Goal: Task Accomplishment & Management: Manage account settings

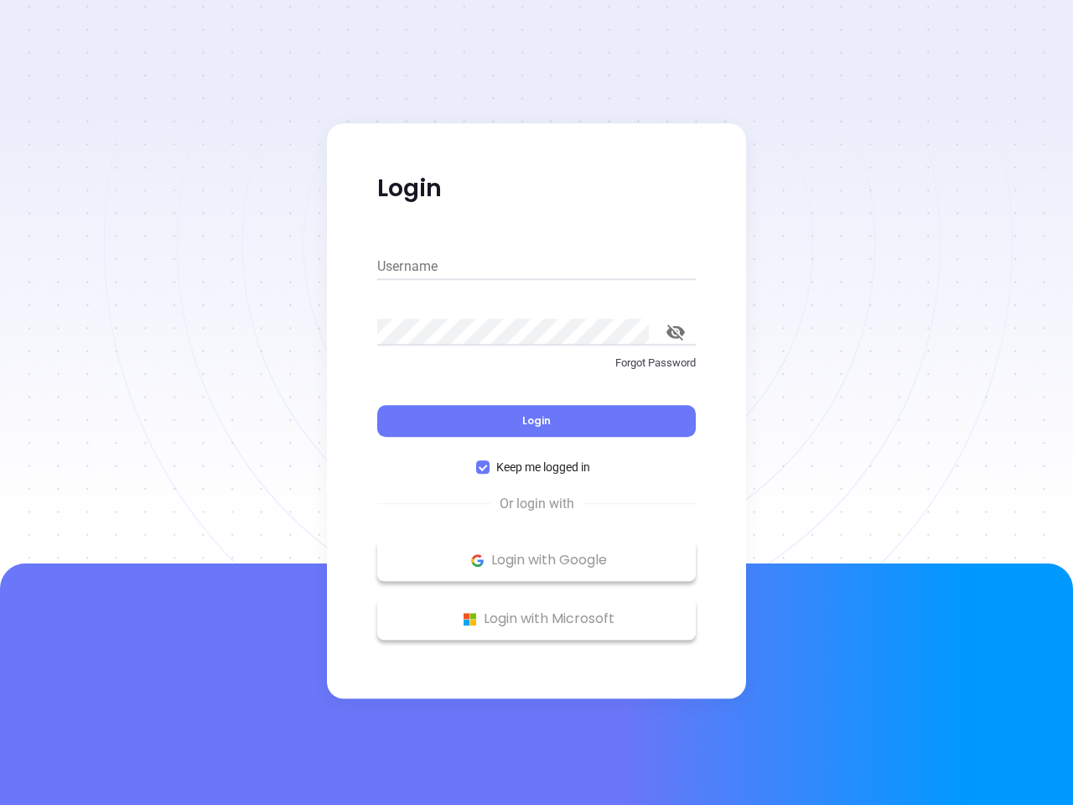
click at [536, 402] on div "Login" at bounding box center [536, 411] width 318 height 52
click at [536, 266] on input "Username" at bounding box center [536, 266] width 318 height 27
click at [675, 332] on icon "toggle password visibility" at bounding box center [675, 332] width 18 height 16
click at [536, 421] on span "Login" at bounding box center [536, 420] width 28 height 14
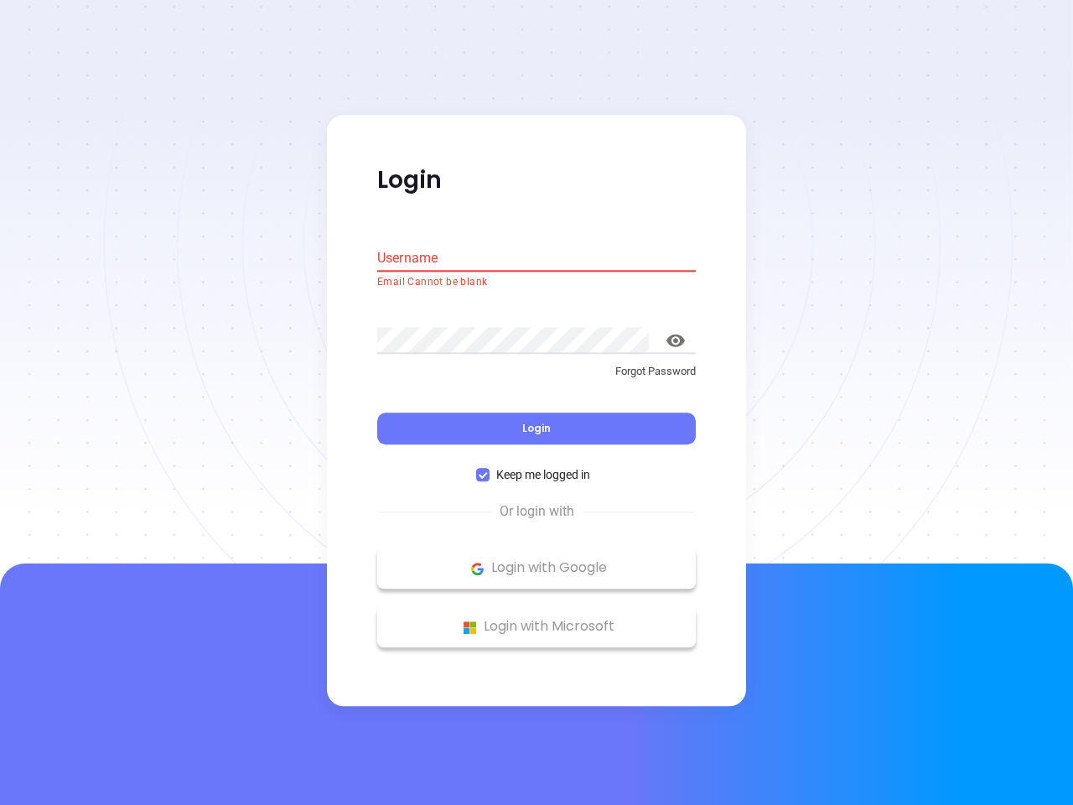
click at [536, 467] on span "Keep me logged in" at bounding box center [542, 475] width 107 height 18
click at [489, 468] on input "Keep me logged in" at bounding box center [482, 474] width 13 height 13
checkbox input "false"
click at [536, 560] on p "Login with Google" at bounding box center [536, 568] width 302 height 25
click at [536, 618] on p "Login with Microsoft" at bounding box center [536, 626] width 302 height 25
